Goal: Information Seeking & Learning: Learn about a topic

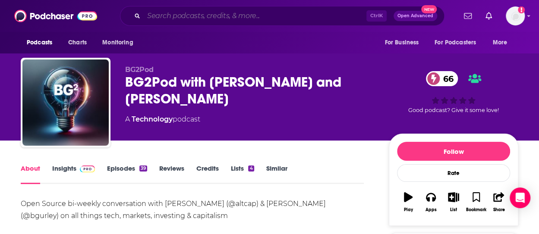
click at [223, 19] on input "Search podcasts, credits, & more..." at bounding box center [255, 16] width 223 height 14
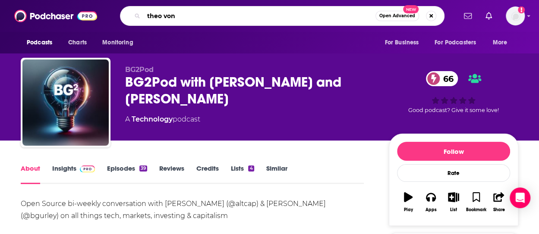
type input "[PERSON_NAME]"
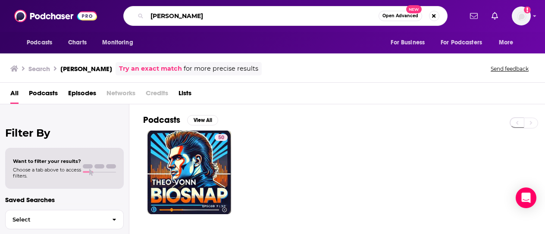
drag, startPoint x: 226, startPoint y: 19, endPoint x: 284, endPoint y: 141, distance: 134.7
click at [284, 141] on div "Podcasts Charts Monitoring theo vonn Open Advanced New For Business For Podcast…" at bounding box center [272, 117] width 545 height 234
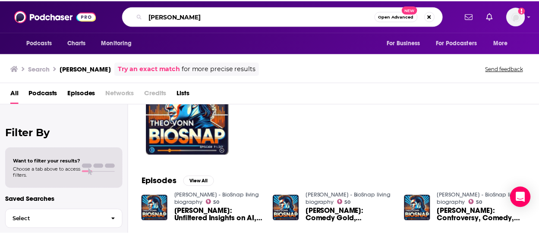
scroll to position [60, 0]
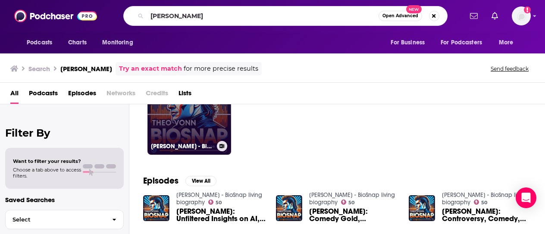
click at [182, 126] on link "50 [PERSON_NAME] - BioSnap living biography" at bounding box center [190, 113] width 84 height 84
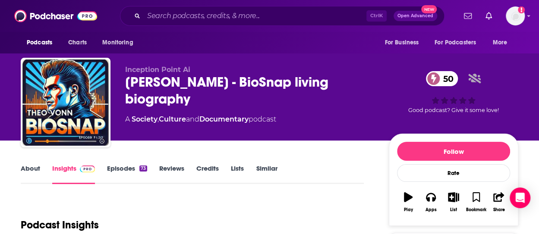
click at [28, 167] on link "About" at bounding box center [30, 174] width 19 height 20
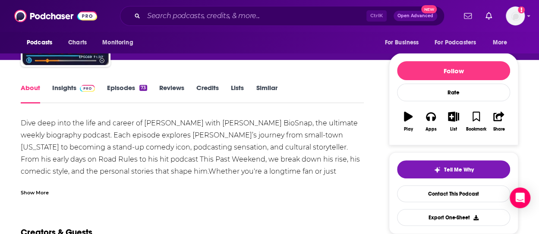
scroll to position [81, 0]
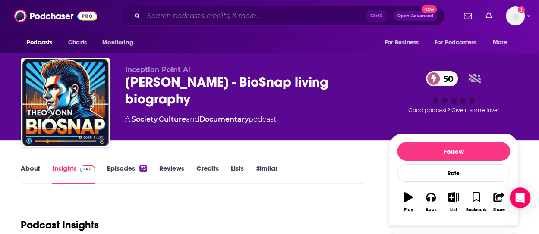
click at [218, 14] on input "Search podcasts, credits, & more..." at bounding box center [255, 16] width 223 height 14
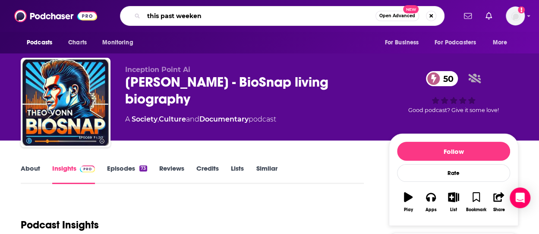
type input "this past weekend"
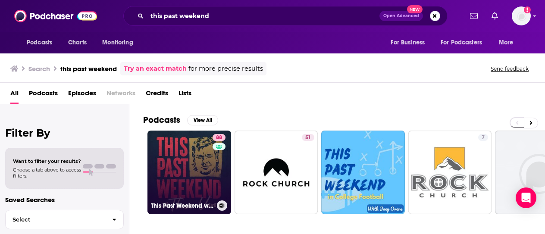
click at [176, 176] on link "88 This Past Weekend w/ [PERSON_NAME]" at bounding box center [190, 173] width 84 height 84
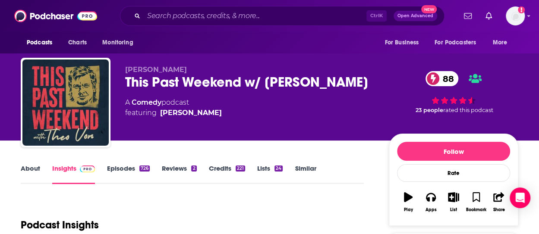
click at [28, 170] on link "About" at bounding box center [30, 174] width 19 height 20
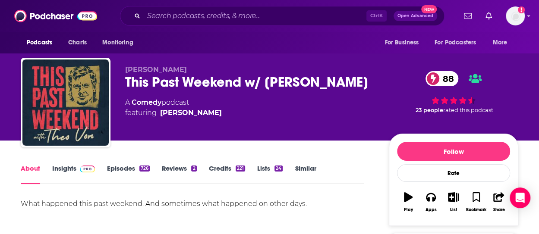
click at [65, 168] on link "Insights" at bounding box center [73, 174] width 43 height 20
